Goal: Task Accomplishment & Management: Use online tool/utility

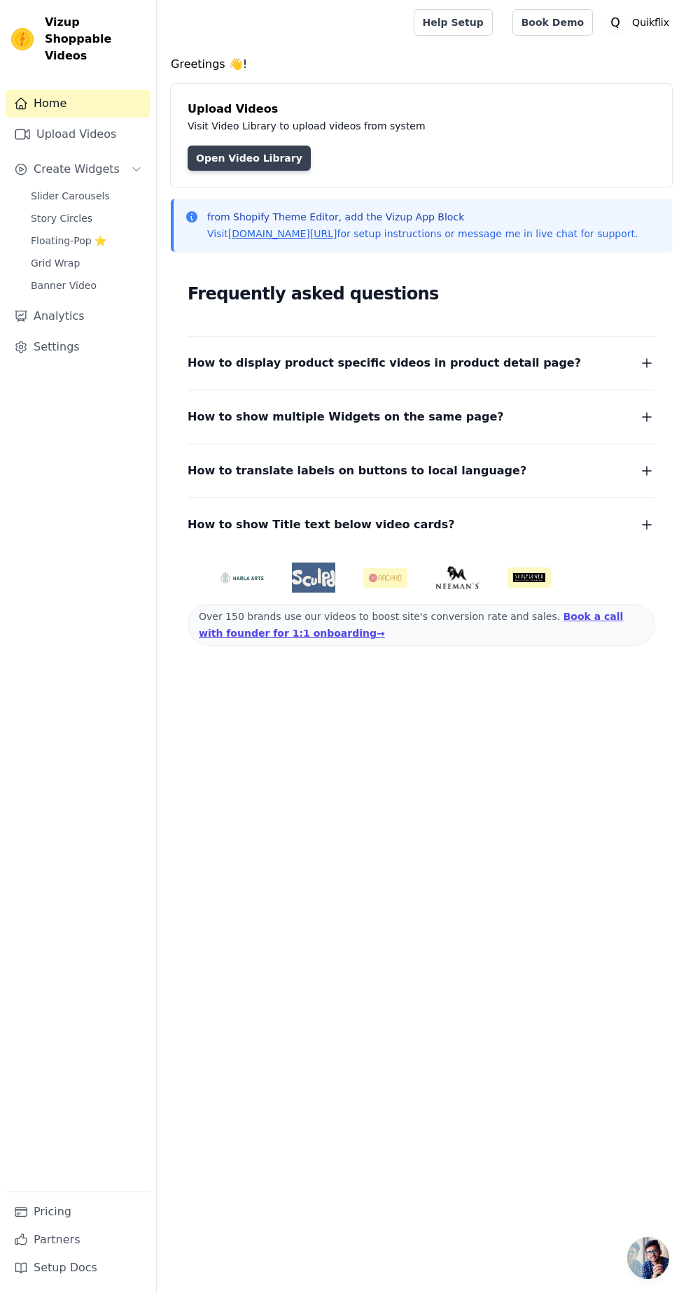
click at [220, 157] on link "Open Video Library" at bounding box center [249, 158] width 123 height 25
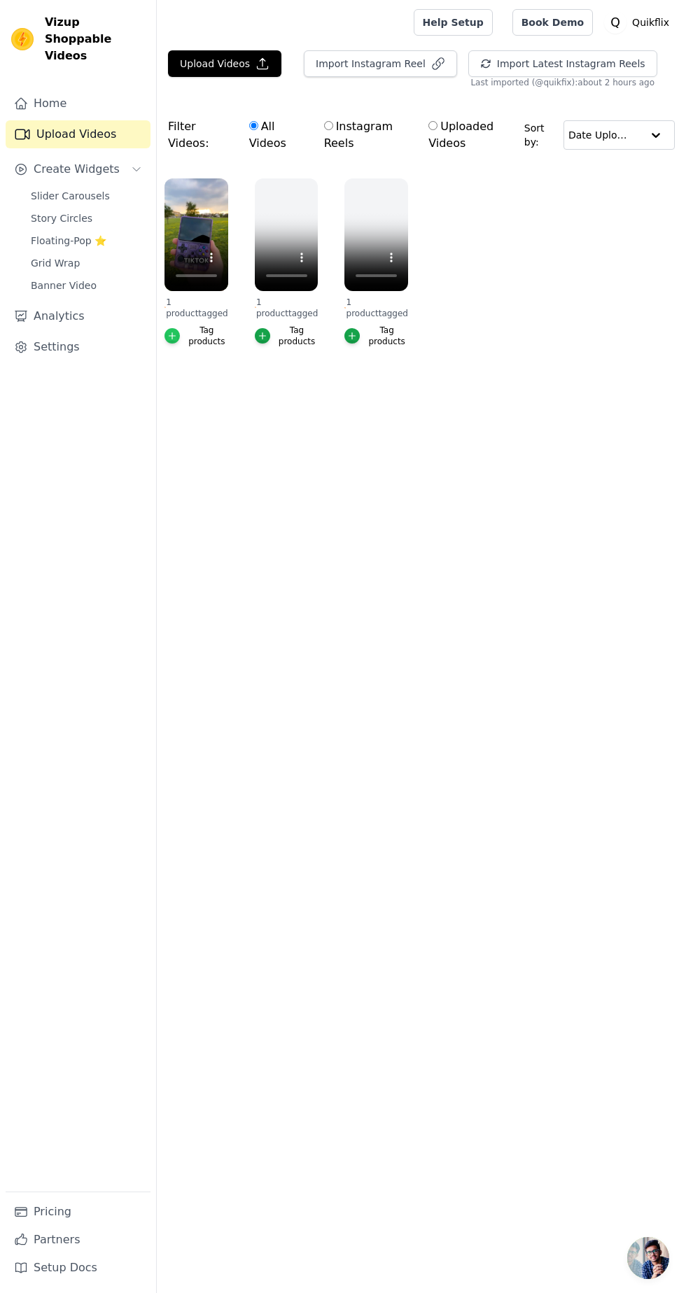
click at [170, 337] on icon "button" at bounding box center [172, 336] width 10 height 10
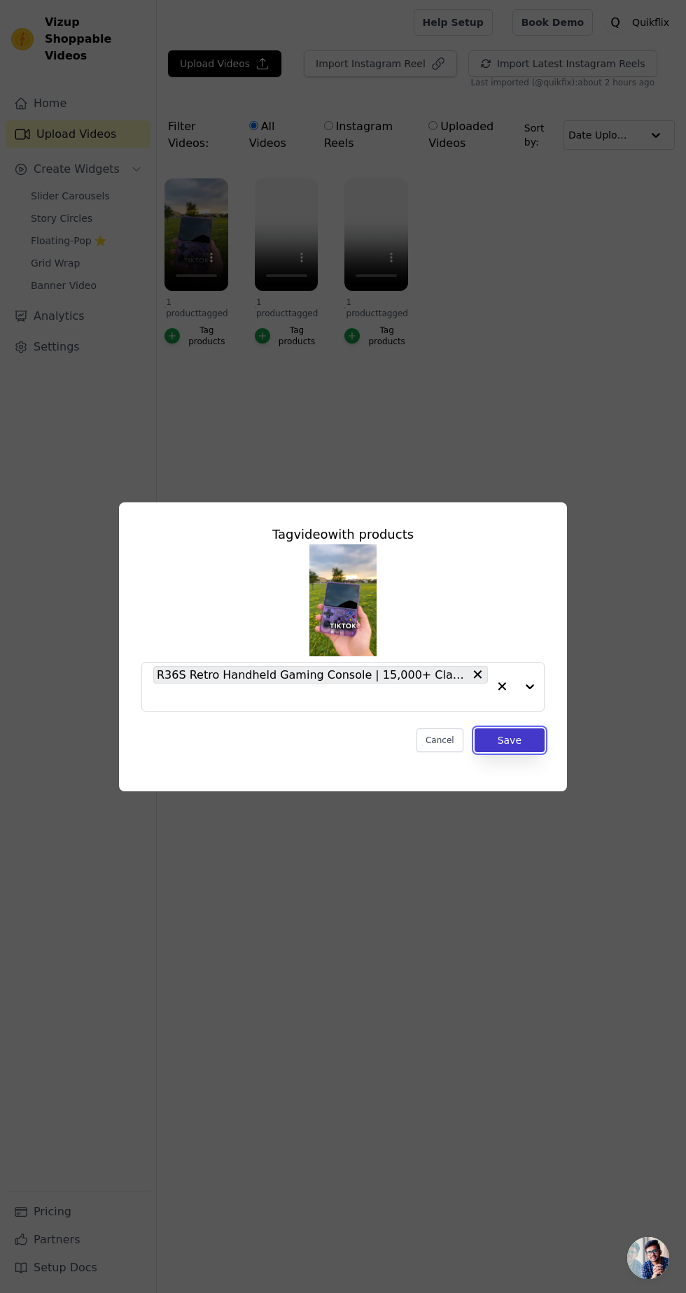
click at [533, 752] on button "Save" at bounding box center [509, 740] width 70 height 24
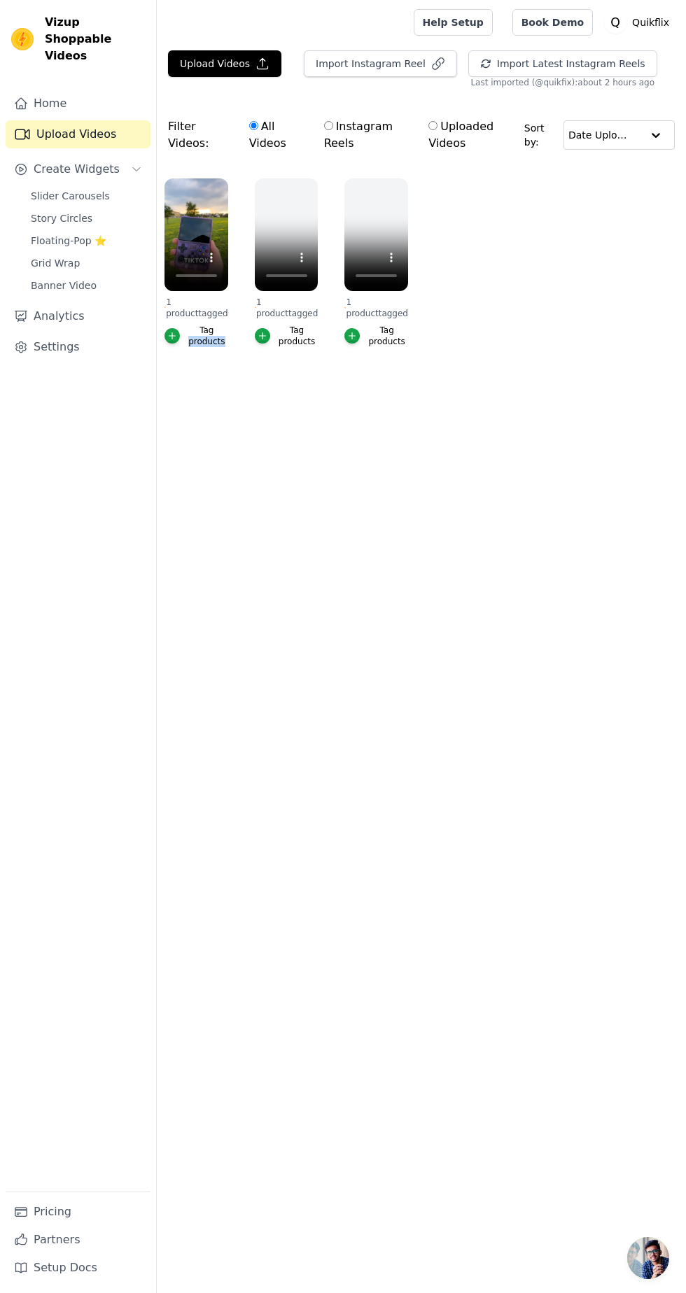
click at [269, 416] on html "Tagged Products Updated. ✖ Vizup Shoppable Videos Home Upload Videos Create Wid…" at bounding box center [343, 208] width 686 height 416
copy div "products"
click at [76, 95] on link "Home" at bounding box center [78, 104] width 145 height 28
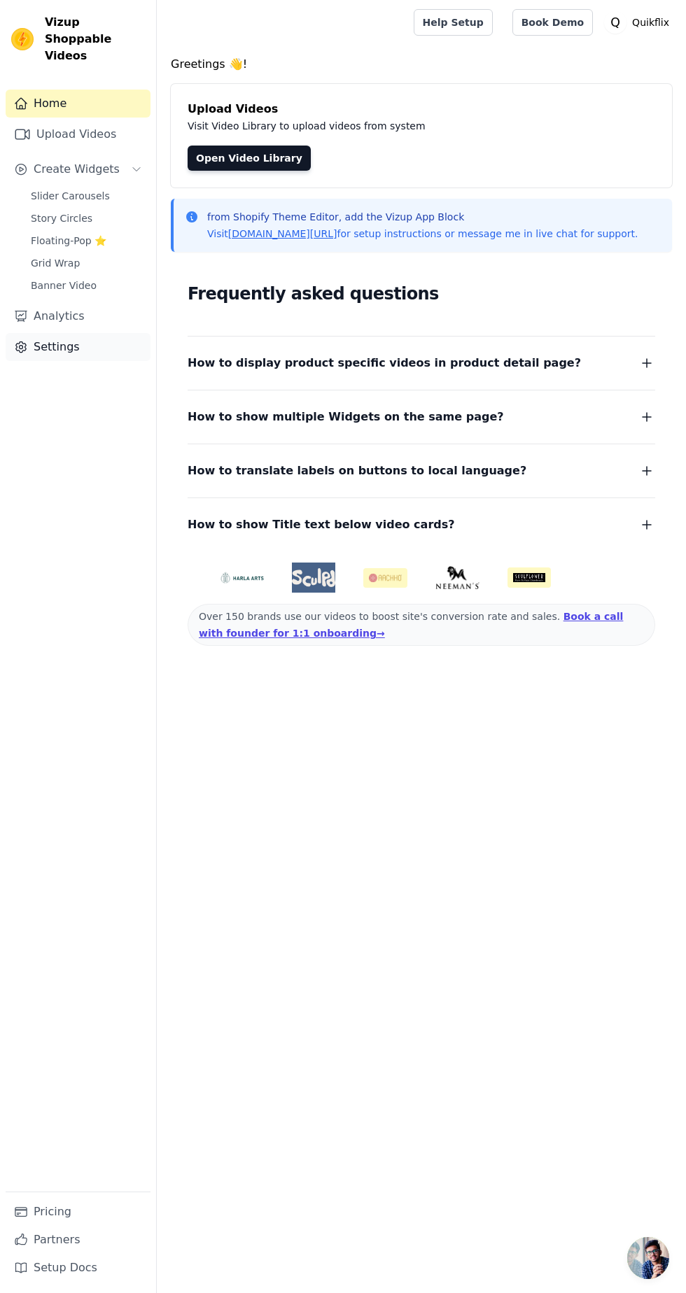
click at [65, 337] on link "Settings" at bounding box center [78, 347] width 145 height 28
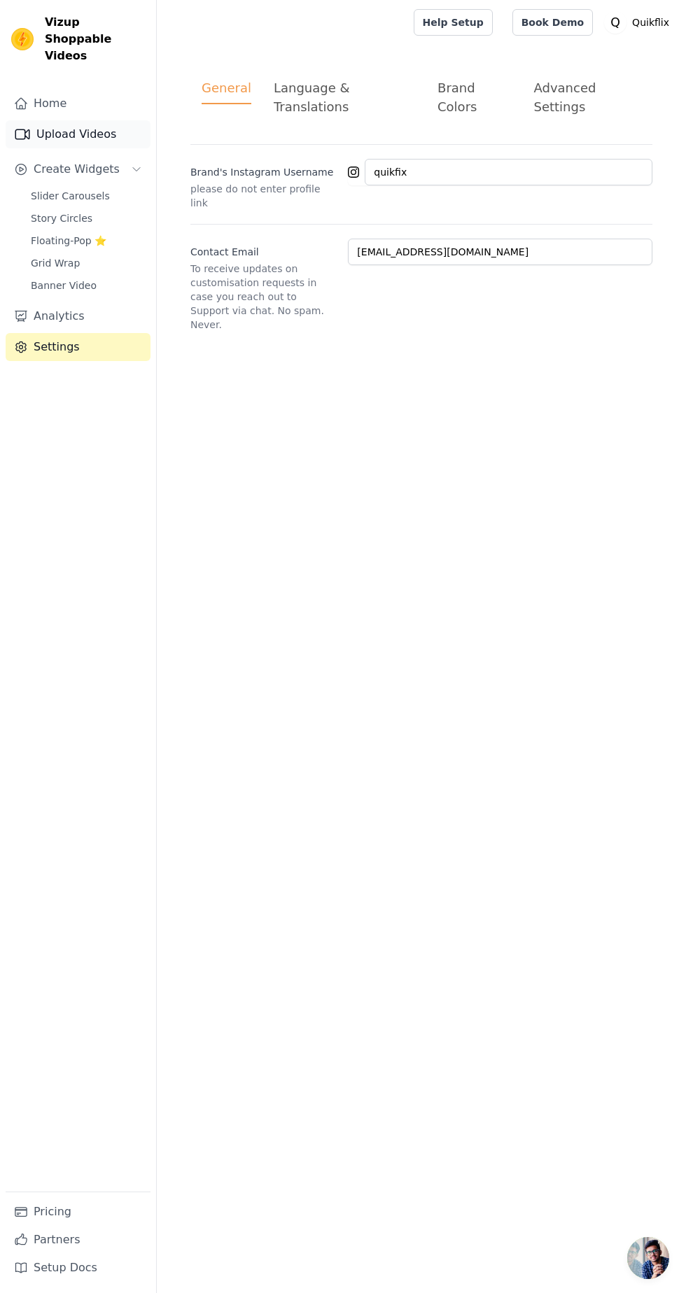
click at [99, 128] on link "Upload Videos" at bounding box center [78, 134] width 145 height 28
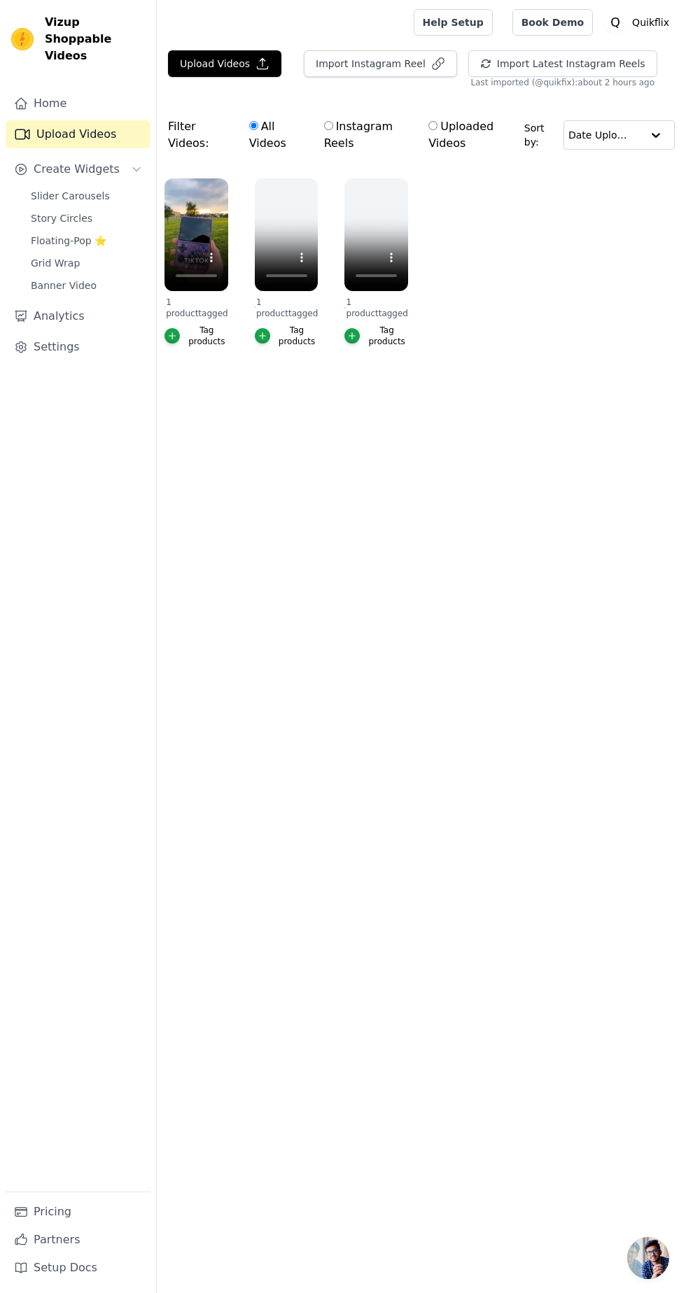
click at [71, 37] on span "Vizup Shoppable Videos" at bounding box center [95, 39] width 100 height 50
click at [362, 64] on button "Import Instagram Reel" at bounding box center [380, 63] width 153 height 27
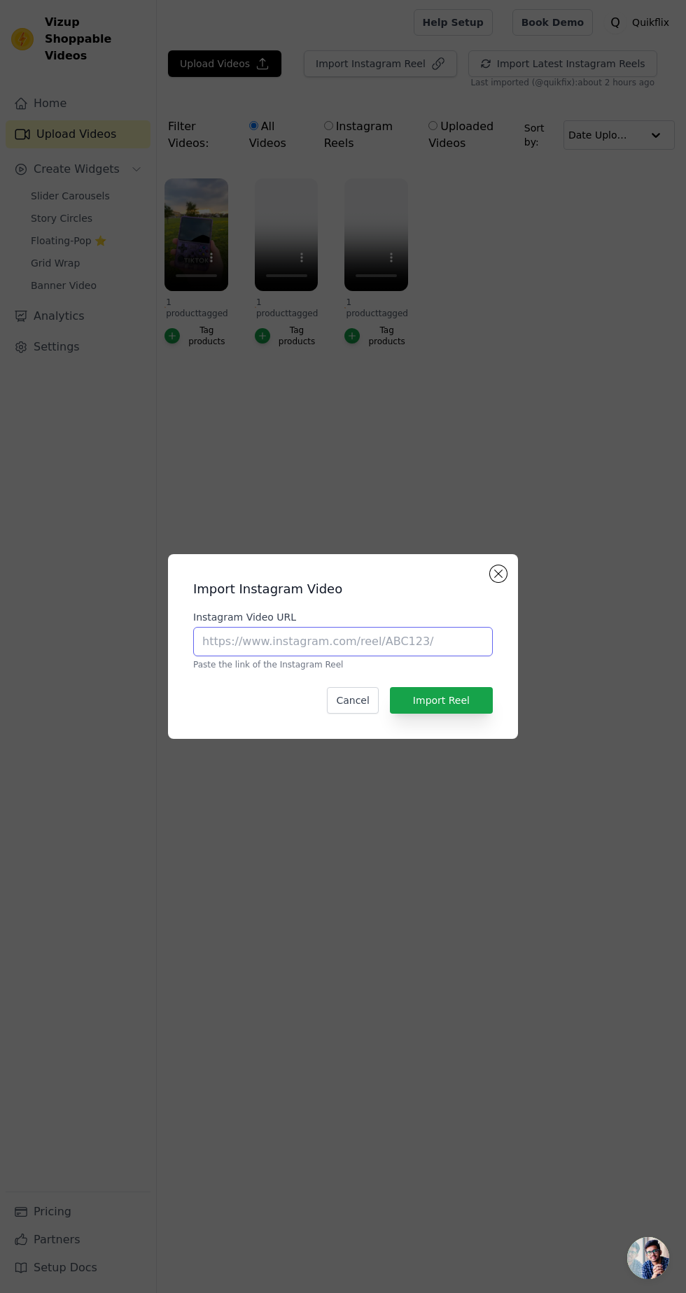
paste input "products"
click at [400, 656] on input "products" at bounding box center [343, 641] width 300 height 29
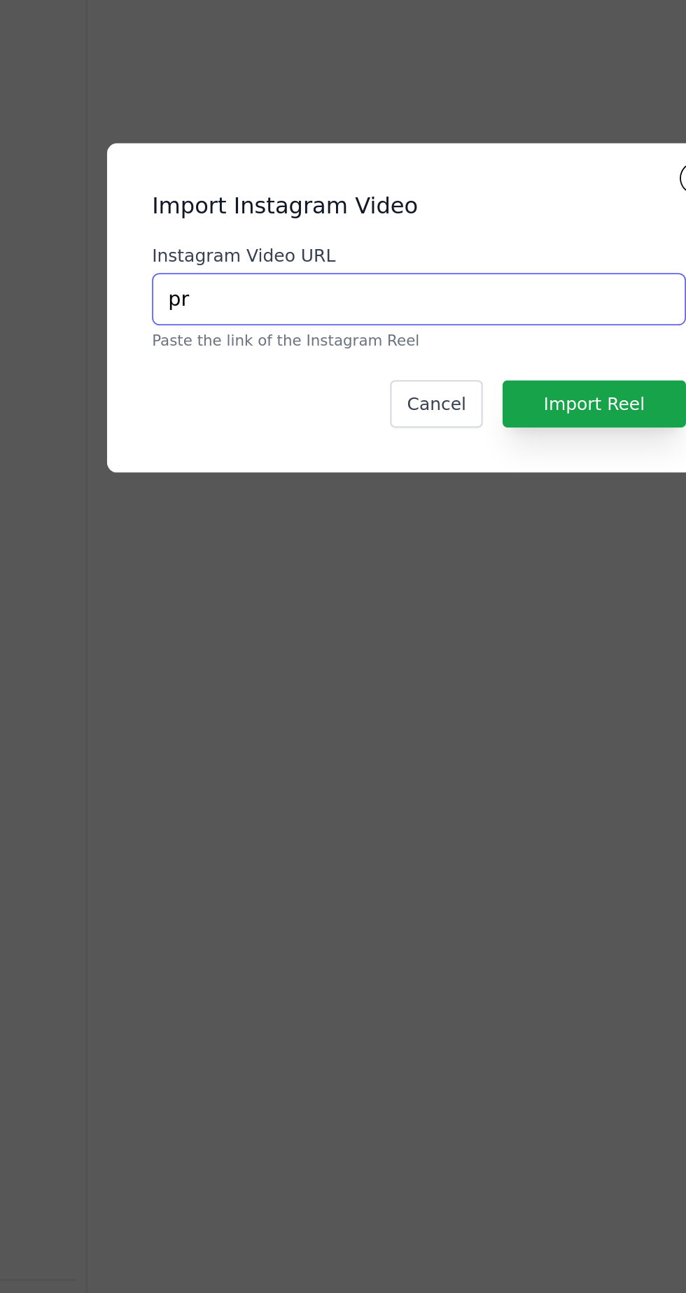
type input "p"
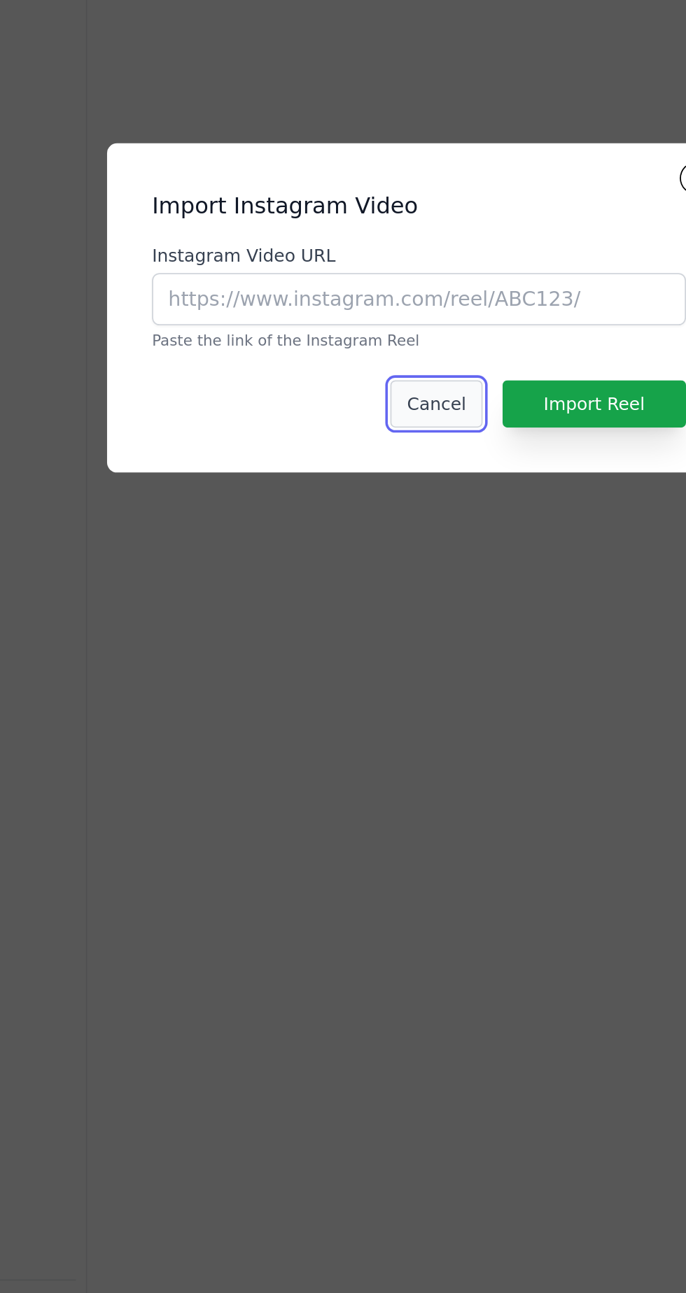
click at [368, 714] on button "Cancel" at bounding box center [352, 700] width 51 height 27
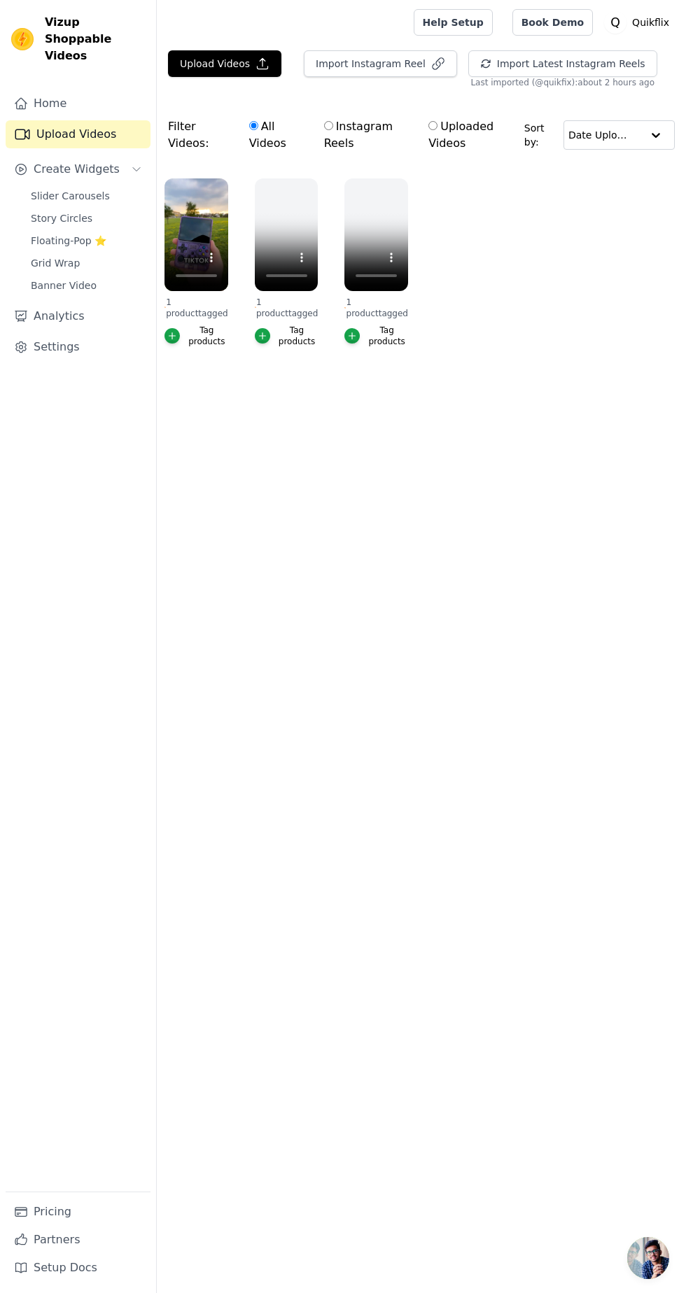
click at [176, 342] on button "Tag products" at bounding box center [196, 336] width 64 height 22
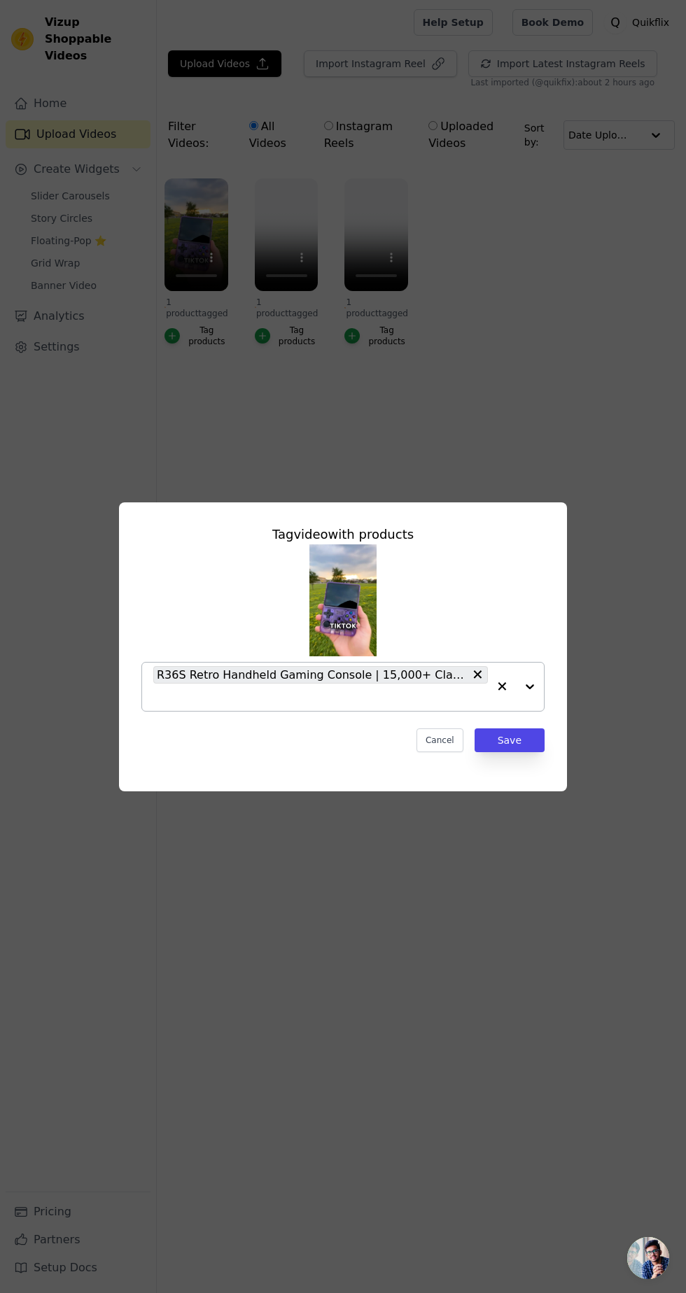
click at [480, 704] on input "1 product tagged Tag video with products R36S Retro Handheld Gaming Console | 1…" at bounding box center [320, 697] width 334 height 13
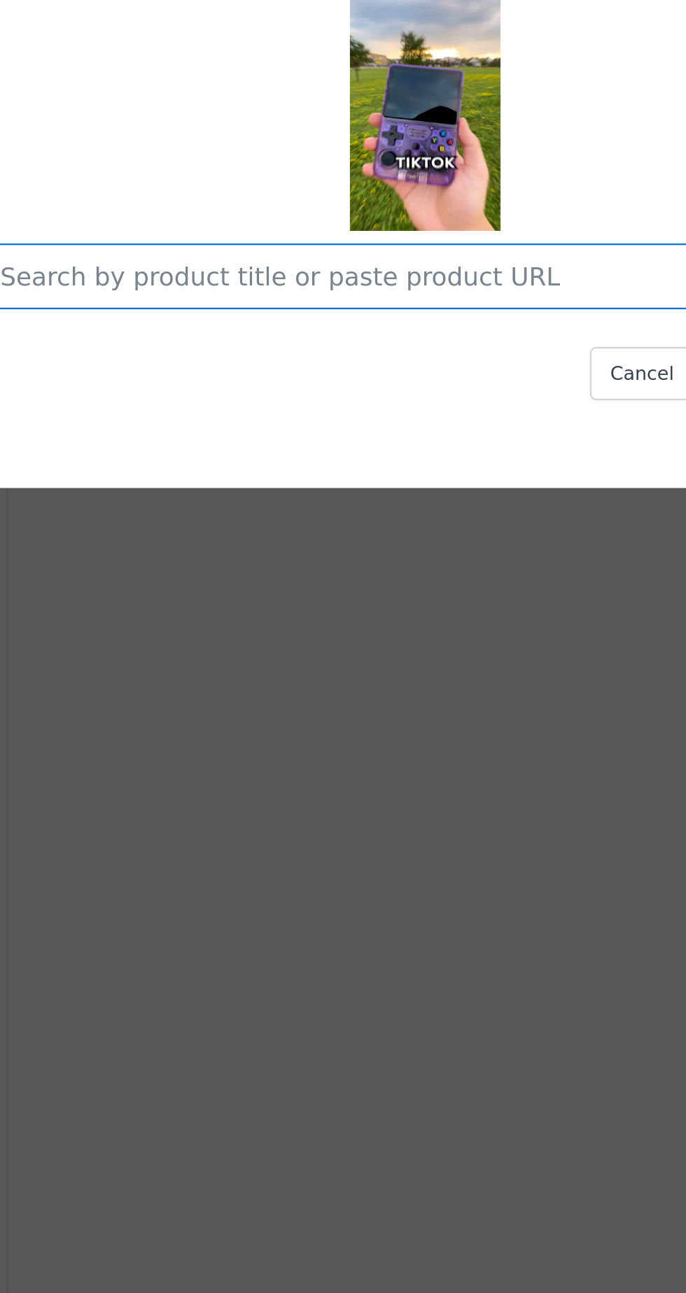
click at [239, 693] on input "1 product tagged Tag video with products Option undefined, selected. Select is …" at bounding box center [334, 686] width 362 height 13
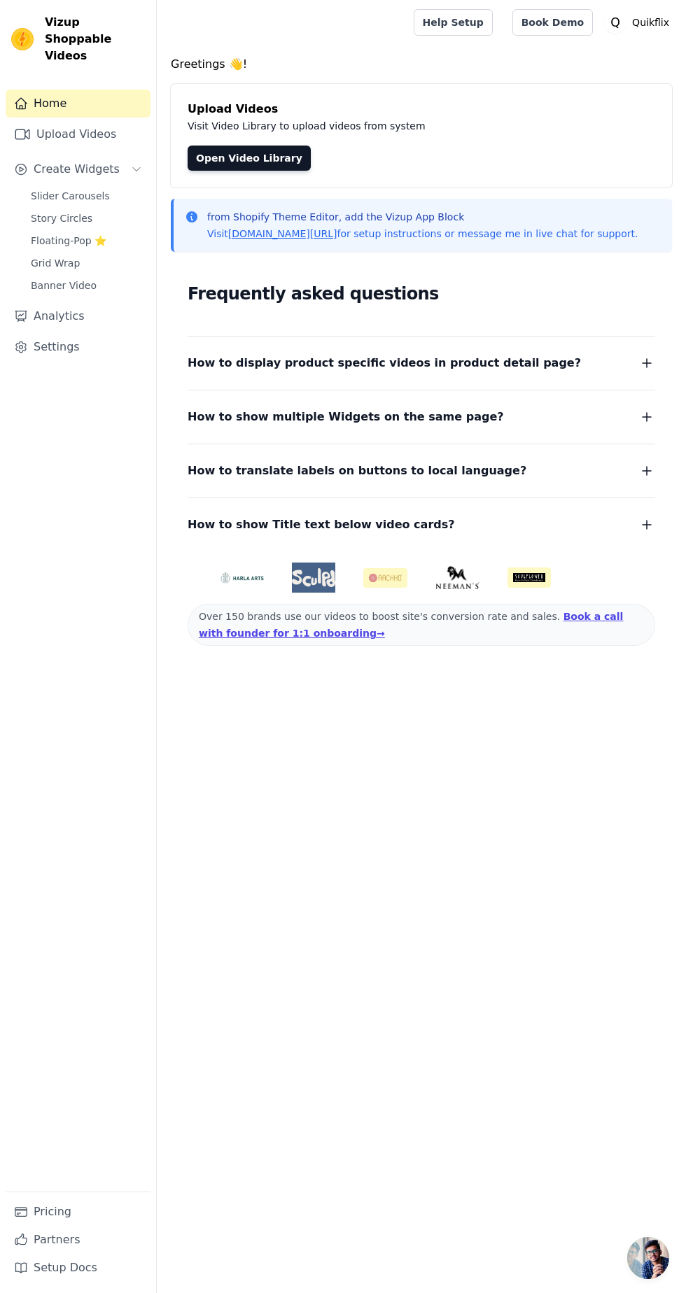
click at [529, 353] on button "How to display product specific videos in product detail page?" at bounding box center [421, 363] width 467 height 20
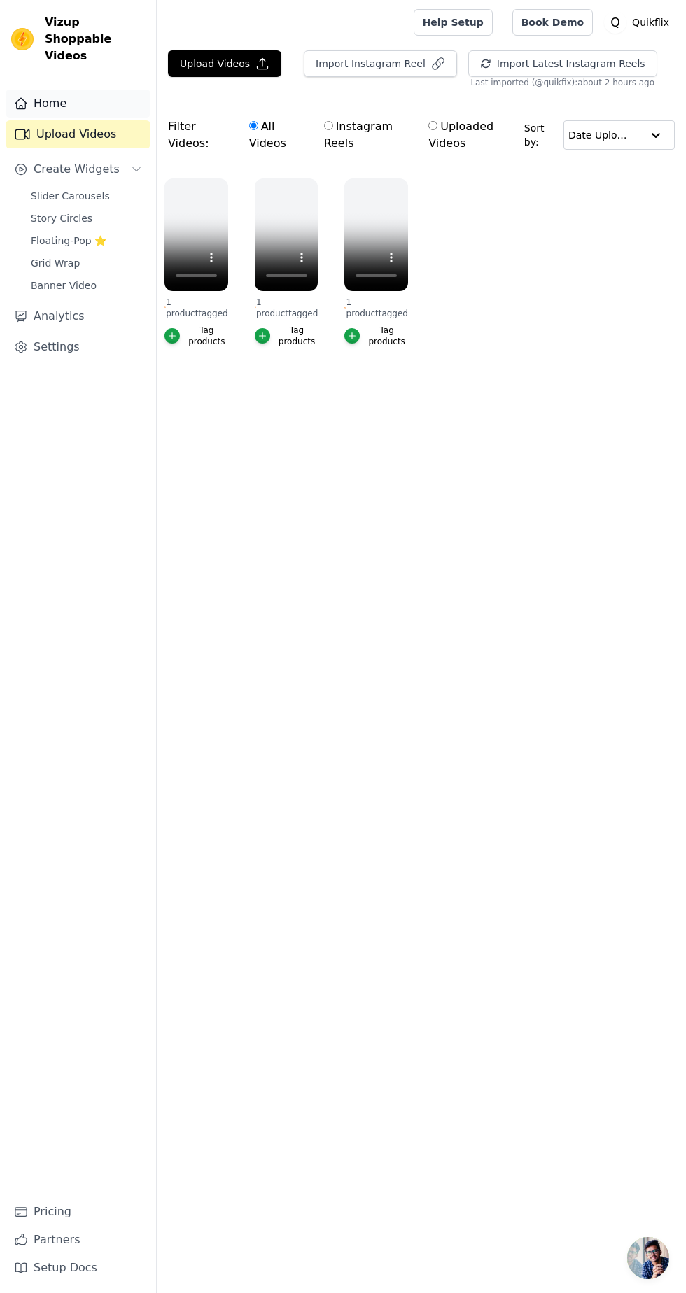
click at [48, 90] on link "Home" at bounding box center [78, 104] width 145 height 28
